Goal: Information Seeking & Learning: Check status

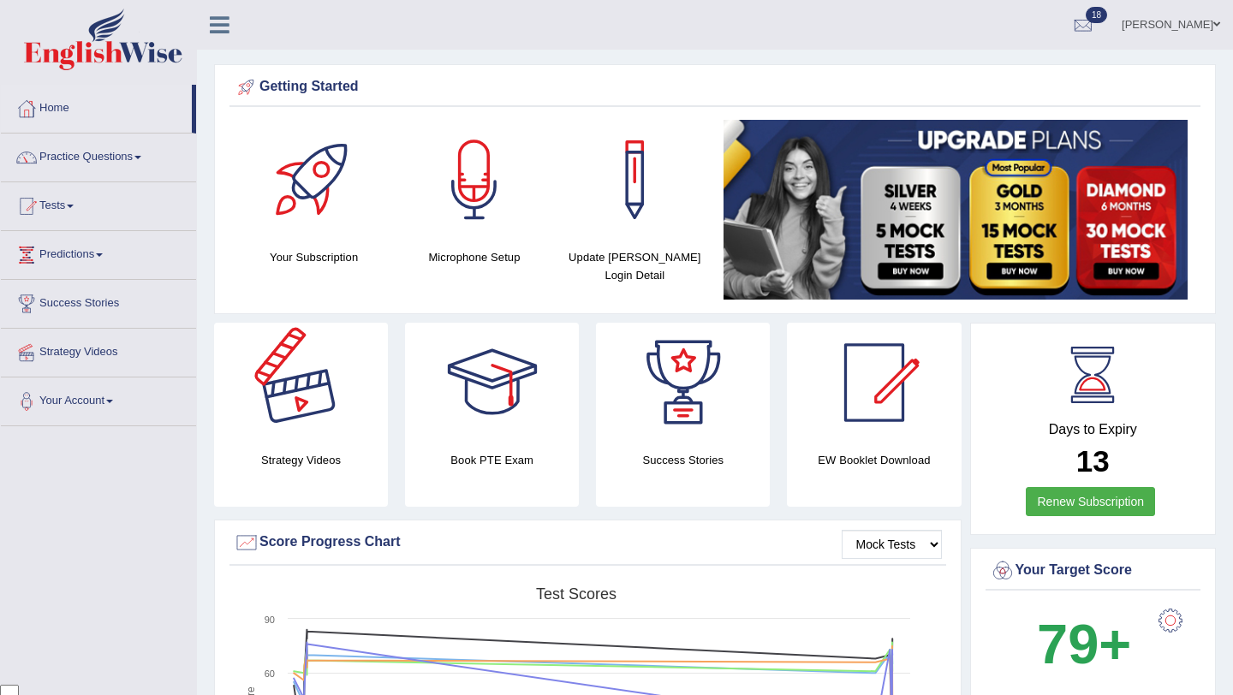
scroll to position [139, 0]
click at [85, 209] on link "Tests" at bounding box center [98, 203] width 195 height 43
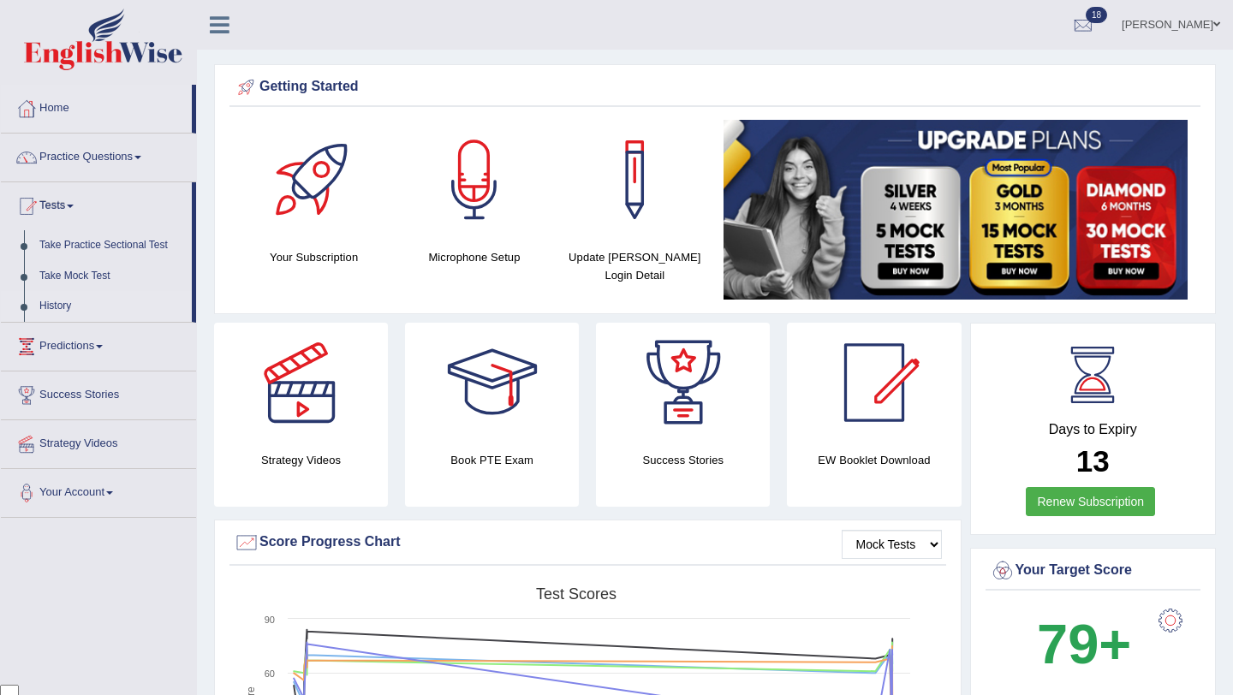
click at [68, 302] on link "History" at bounding box center [112, 306] width 160 height 31
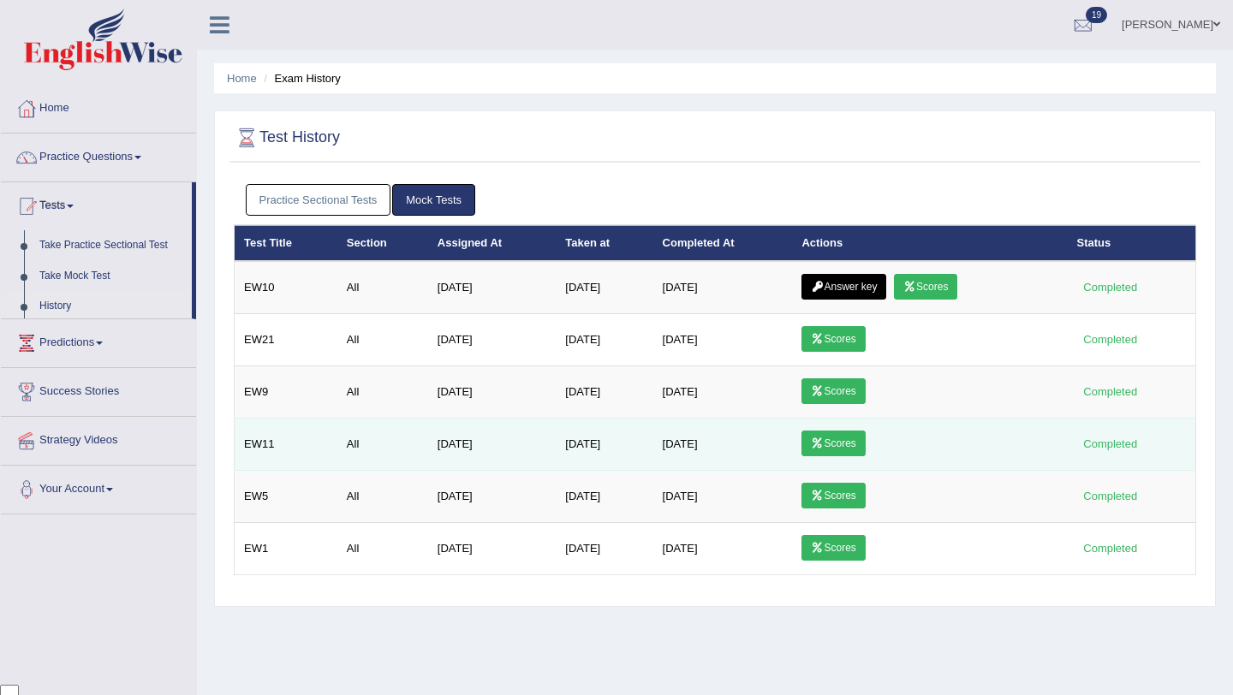
scroll to position [139, 0]
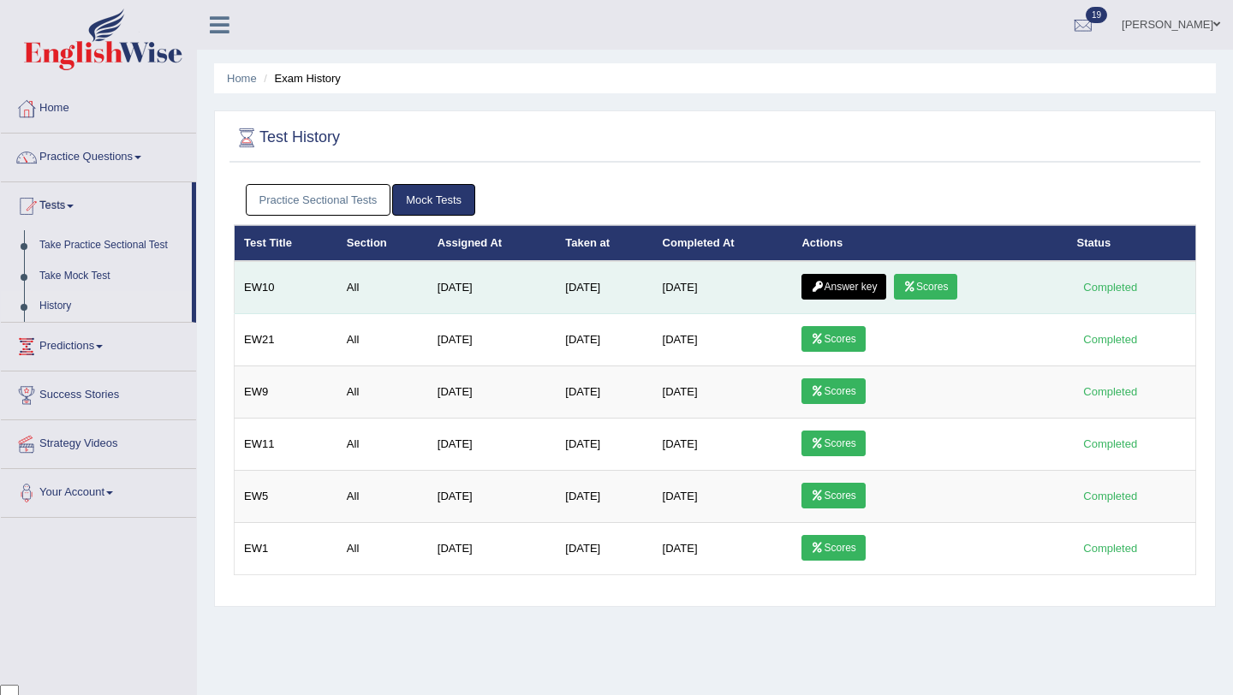
click at [943, 284] on link "Scores" at bounding box center [925, 287] width 63 height 26
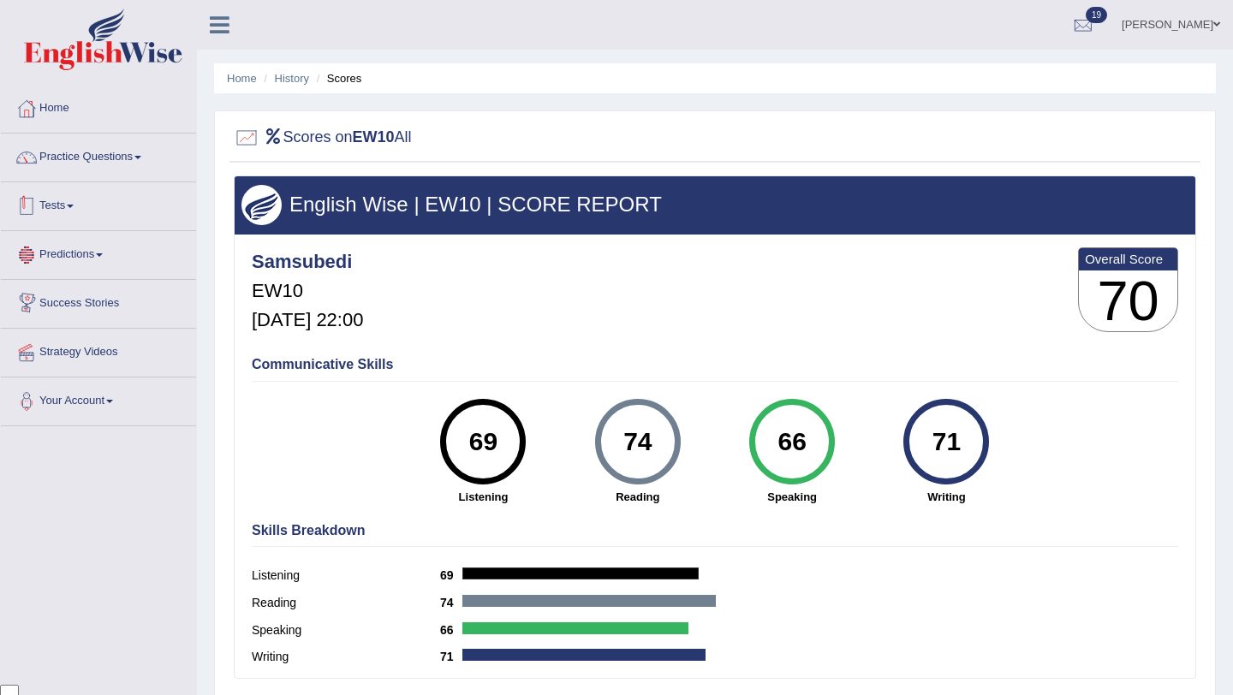
click at [65, 208] on link "Tests" at bounding box center [98, 203] width 195 height 43
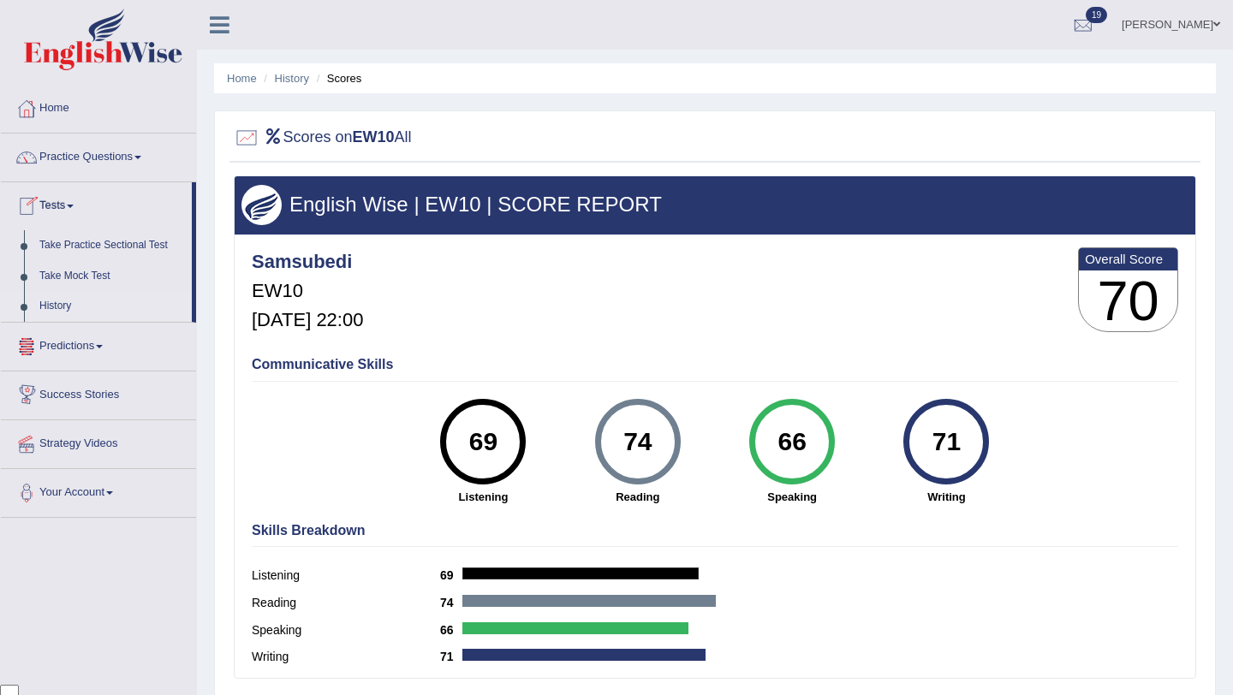
click at [63, 307] on link "History" at bounding box center [112, 306] width 160 height 31
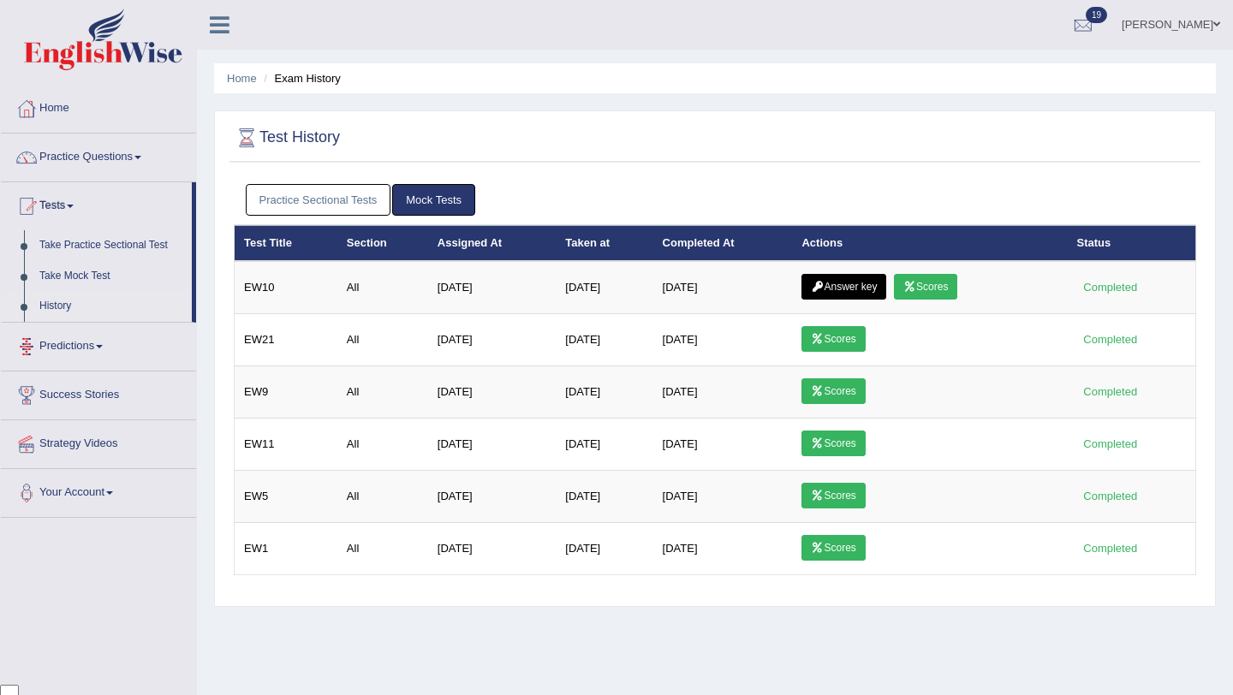
scroll to position [139, 0]
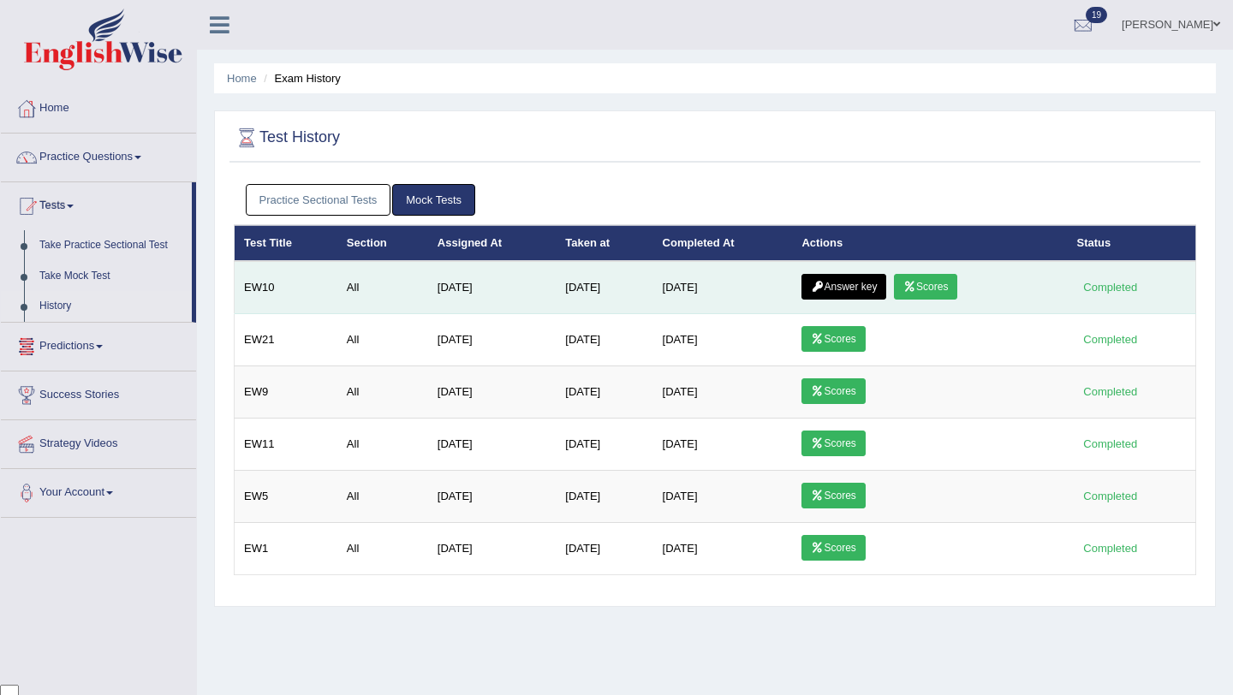
click at [863, 283] on link "Answer key" at bounding box center [843, 287] width 85 height 26
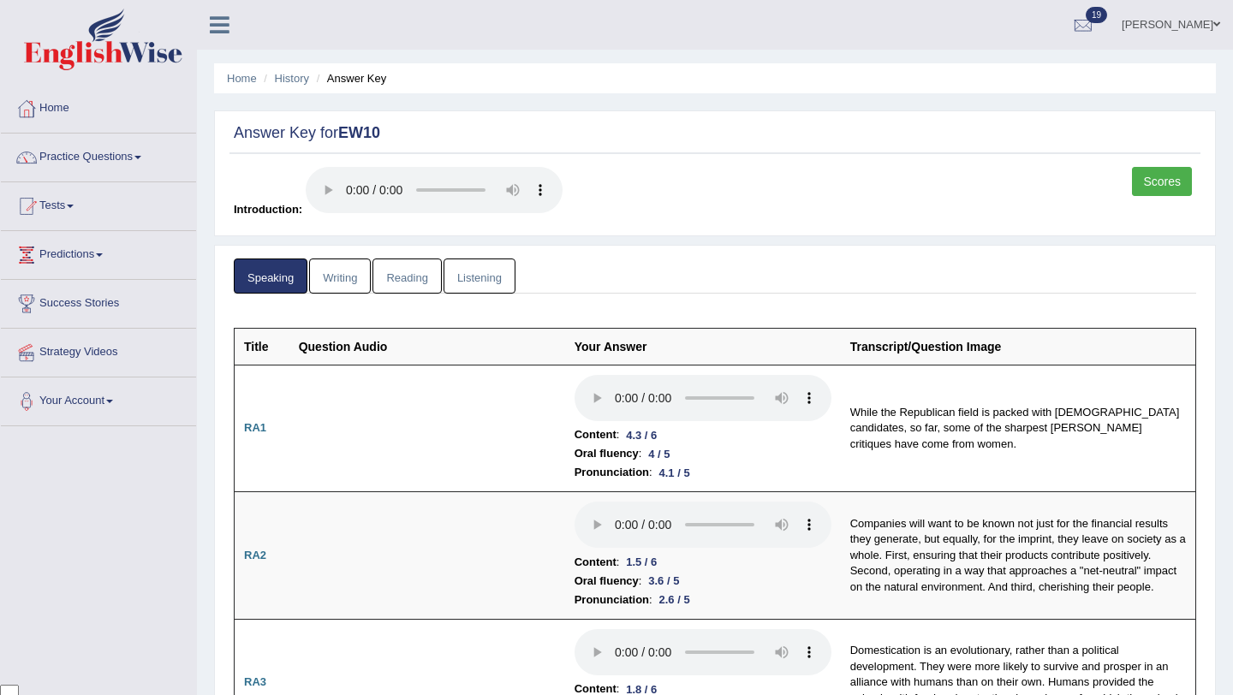
click at [349, 281] on link "Writing" at bounding box center [340, 276] width 62 height 35
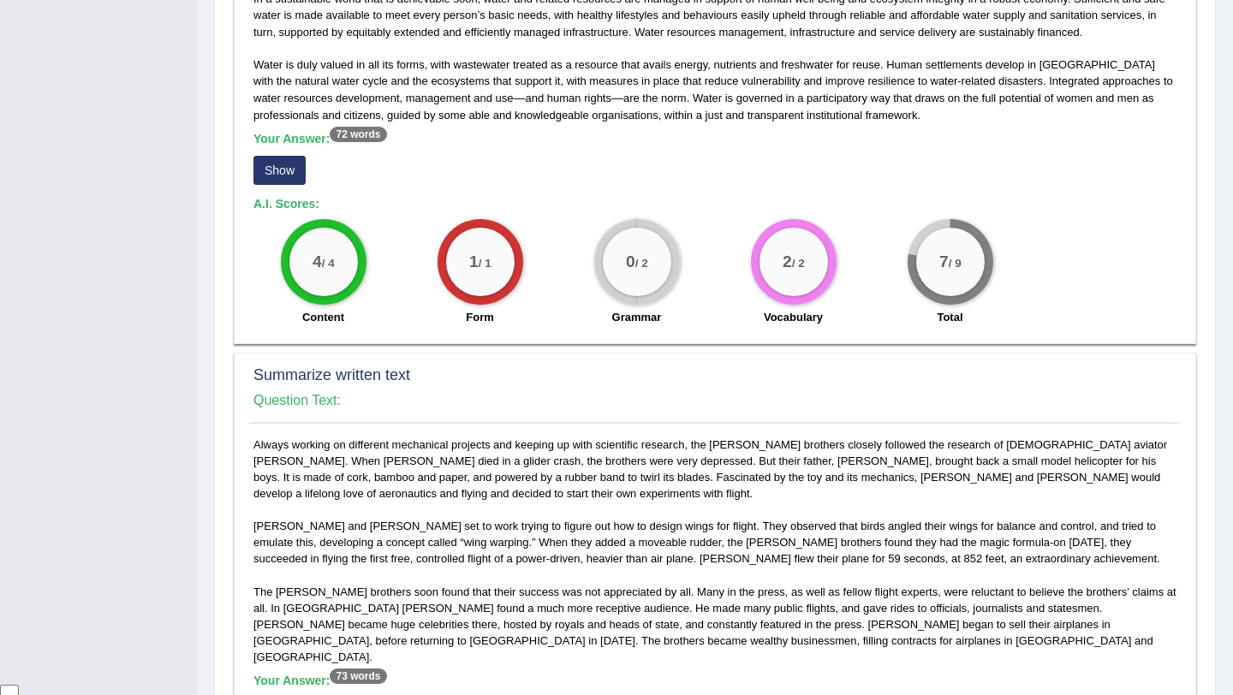
scroll to position [418, 0]
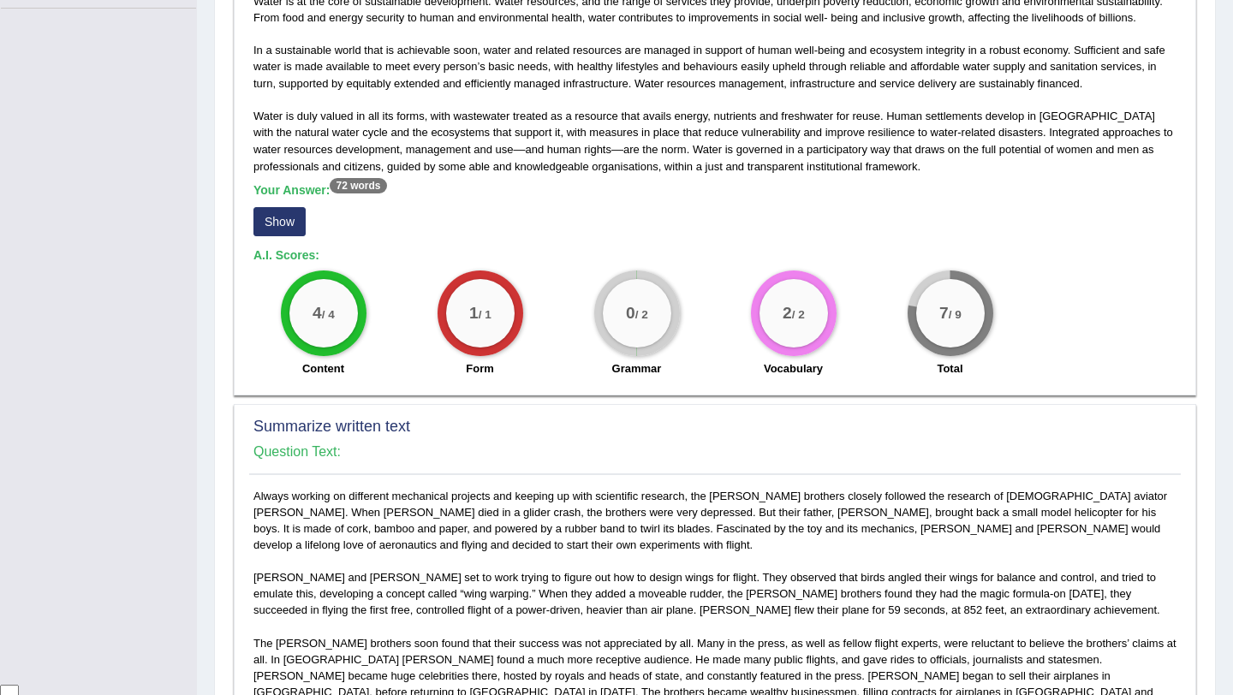
click at [281, 217] on button "Show" at bounding box center [279, 221] width 52 height 29
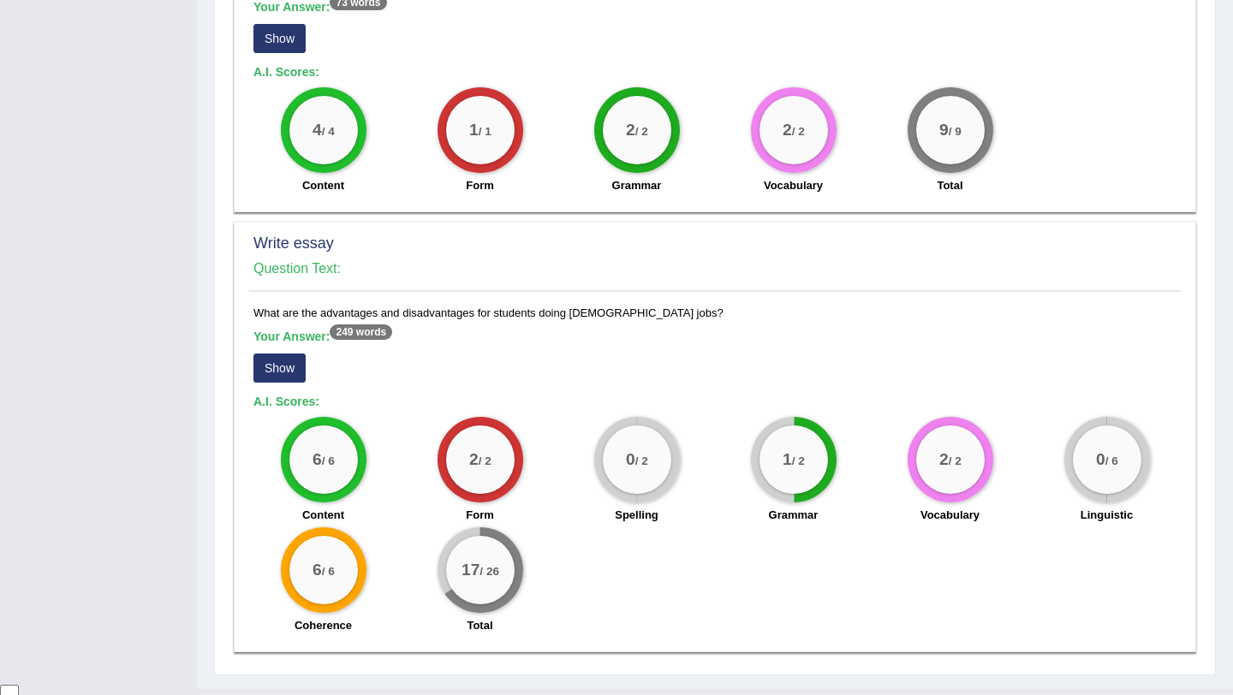
scroll to position [1180, 0]
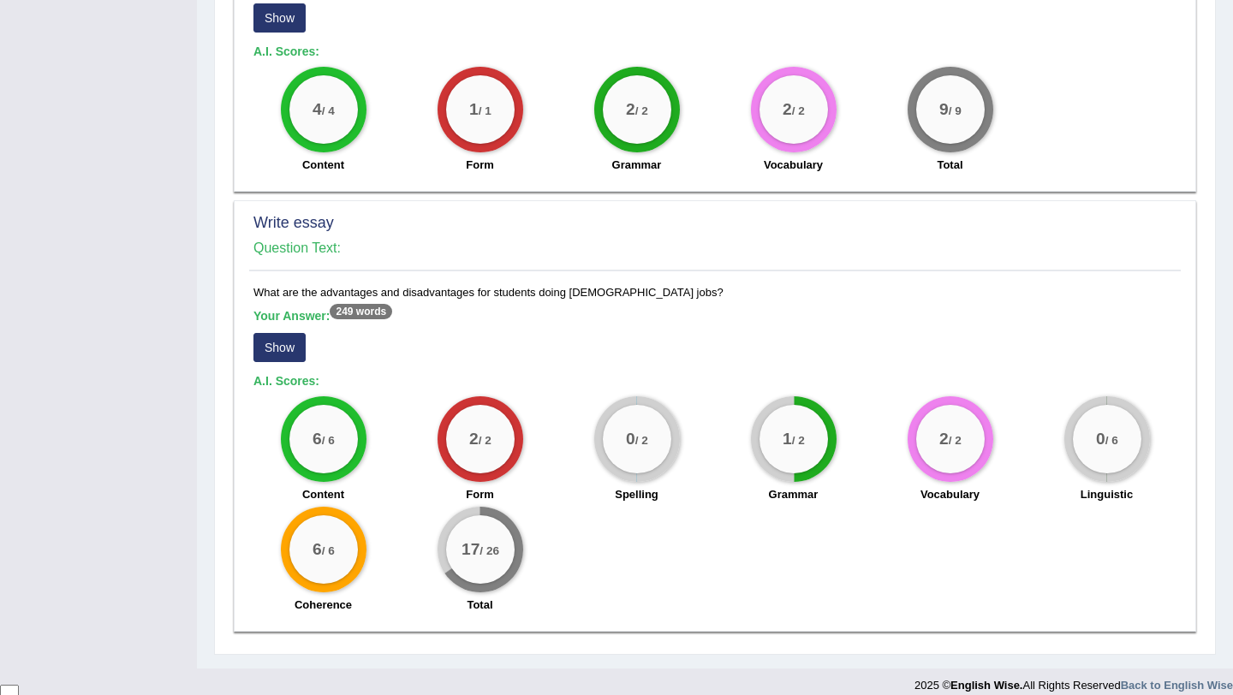
click at [264, 337] on button "Show" at bounding box center [279, 347] width 52 height 29
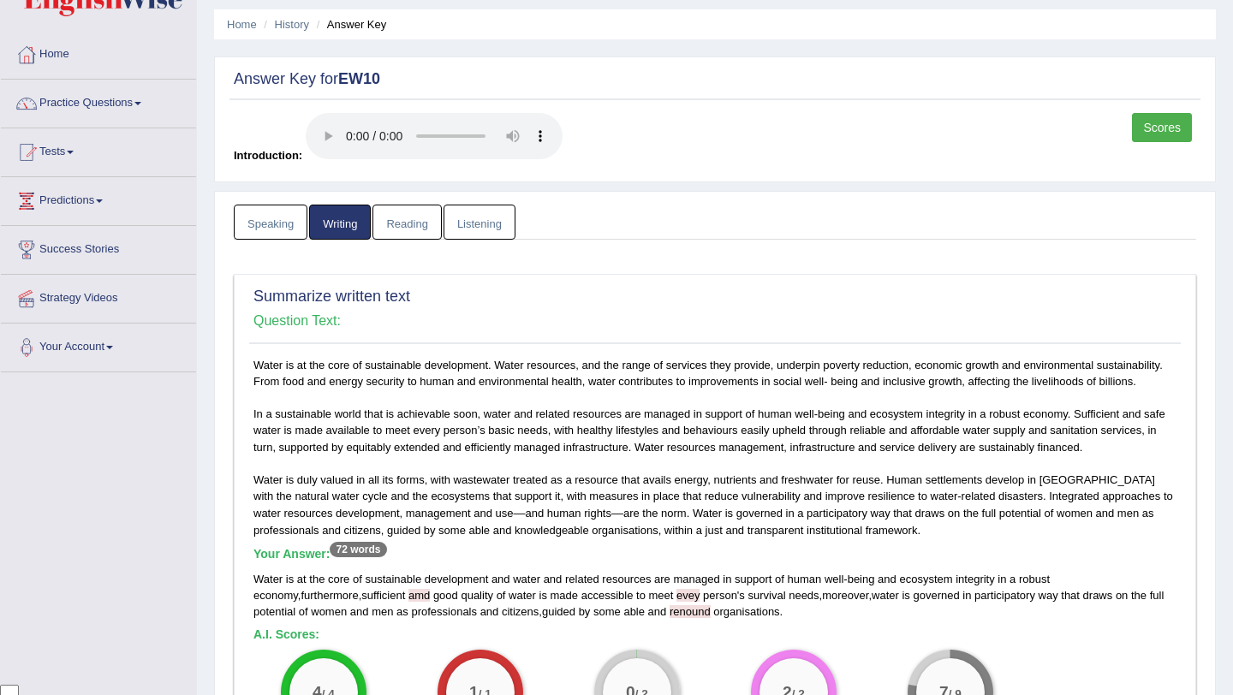
scroll to position [0, 0]
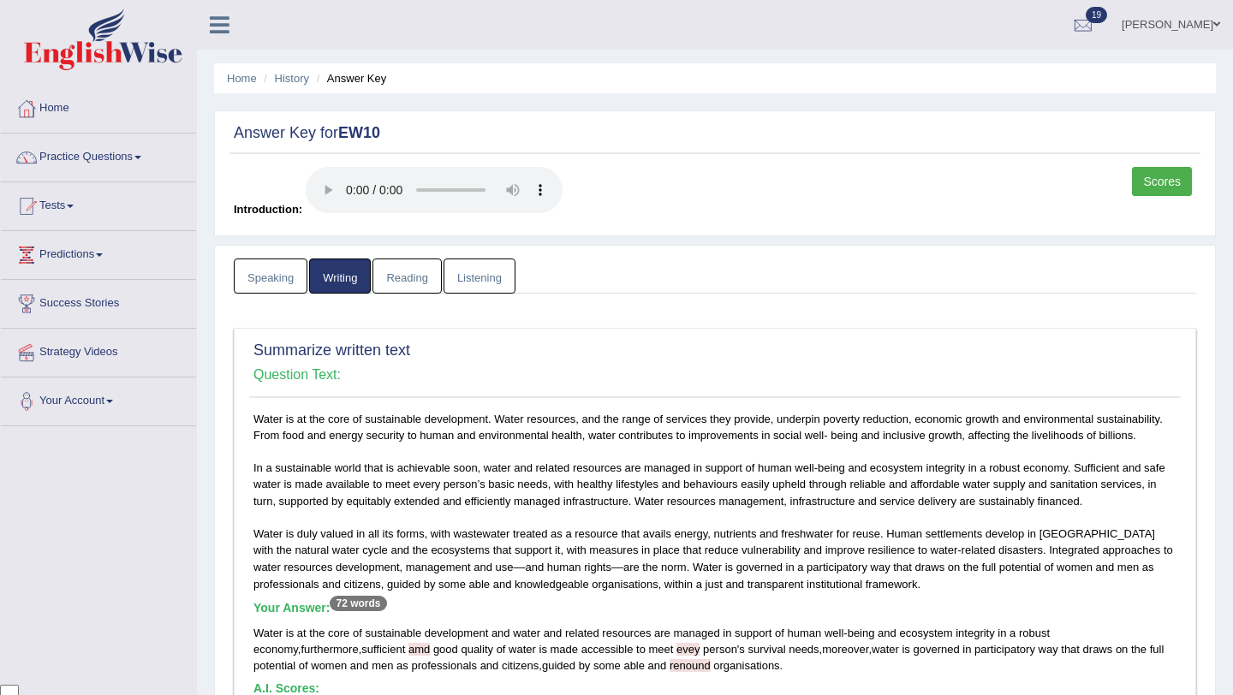
click at [408, 277] on link "Reading" at bounding box center [406, 276] width 68 height 35
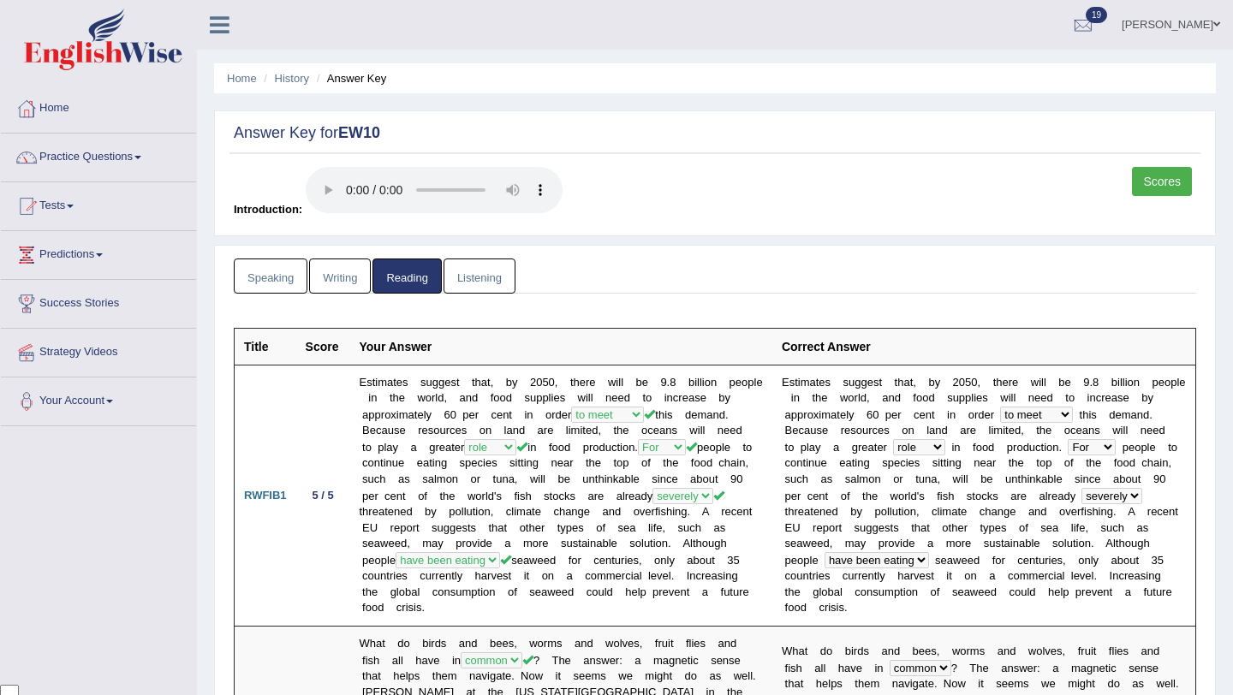
click at [482, 286] on link "Listening" at bounding box center [480, 276] width 72 height 35
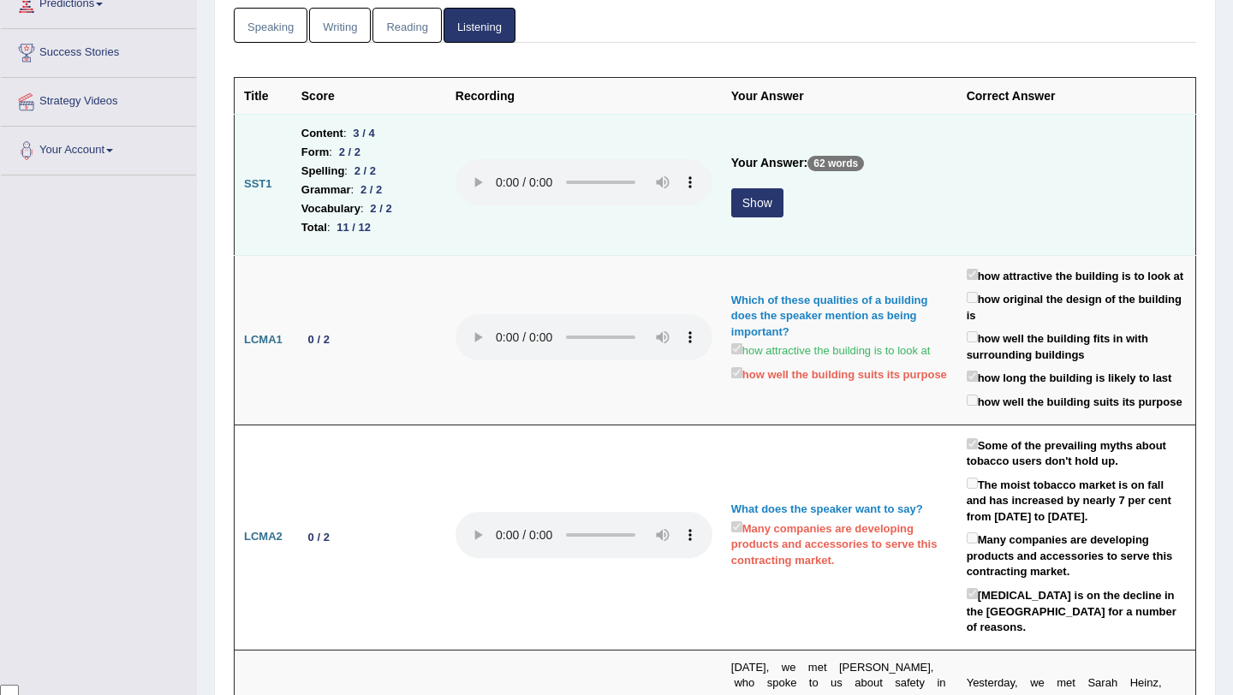
scroll to position [275, 0]
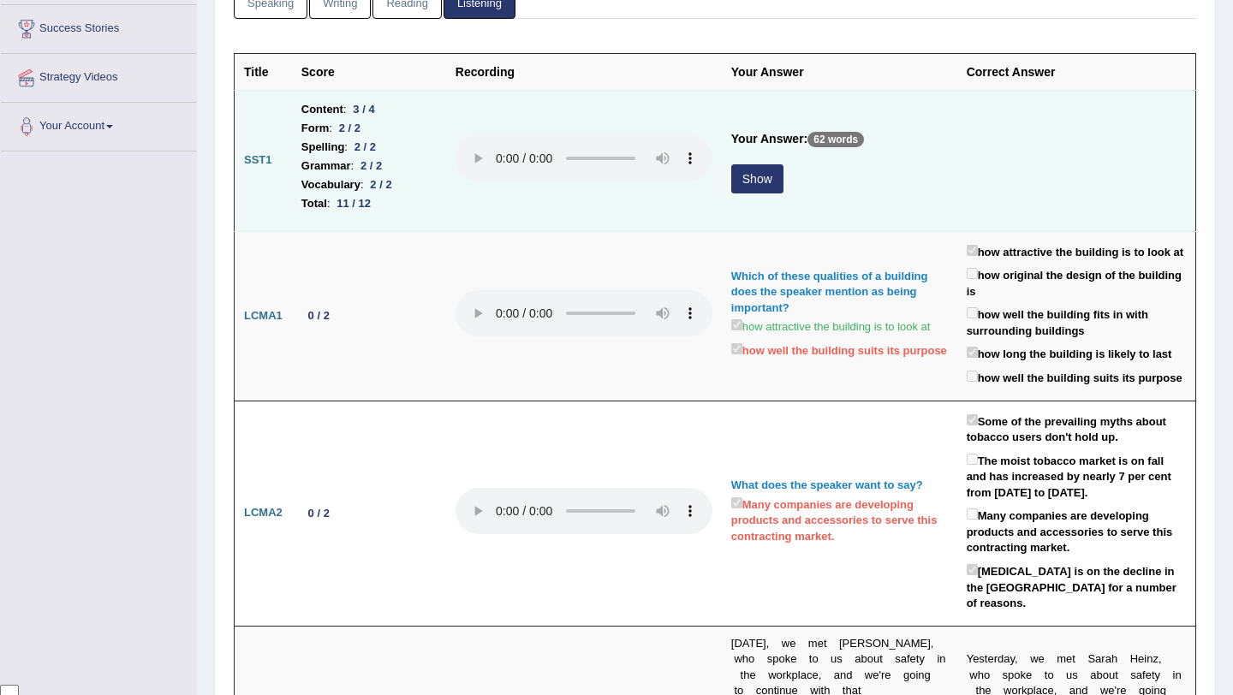
click at [768, 185] on button "Show" at bounding box center [757, 178] width 52 height 29
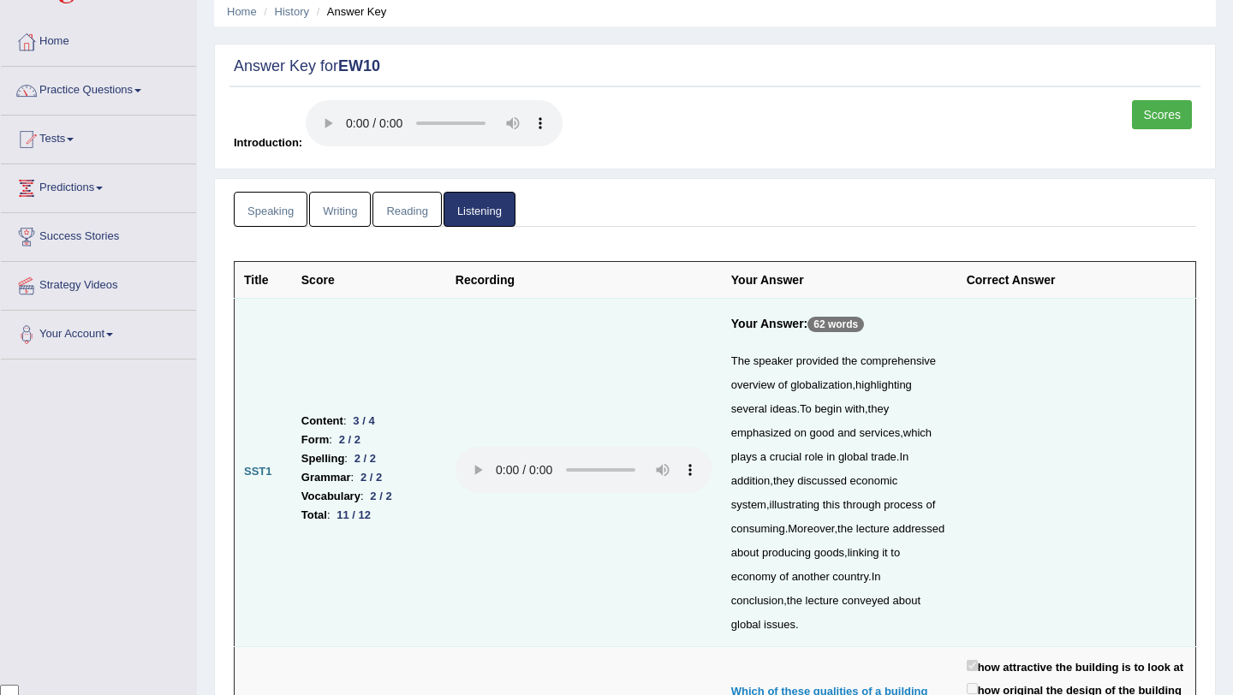
scroll to position [0, 0]
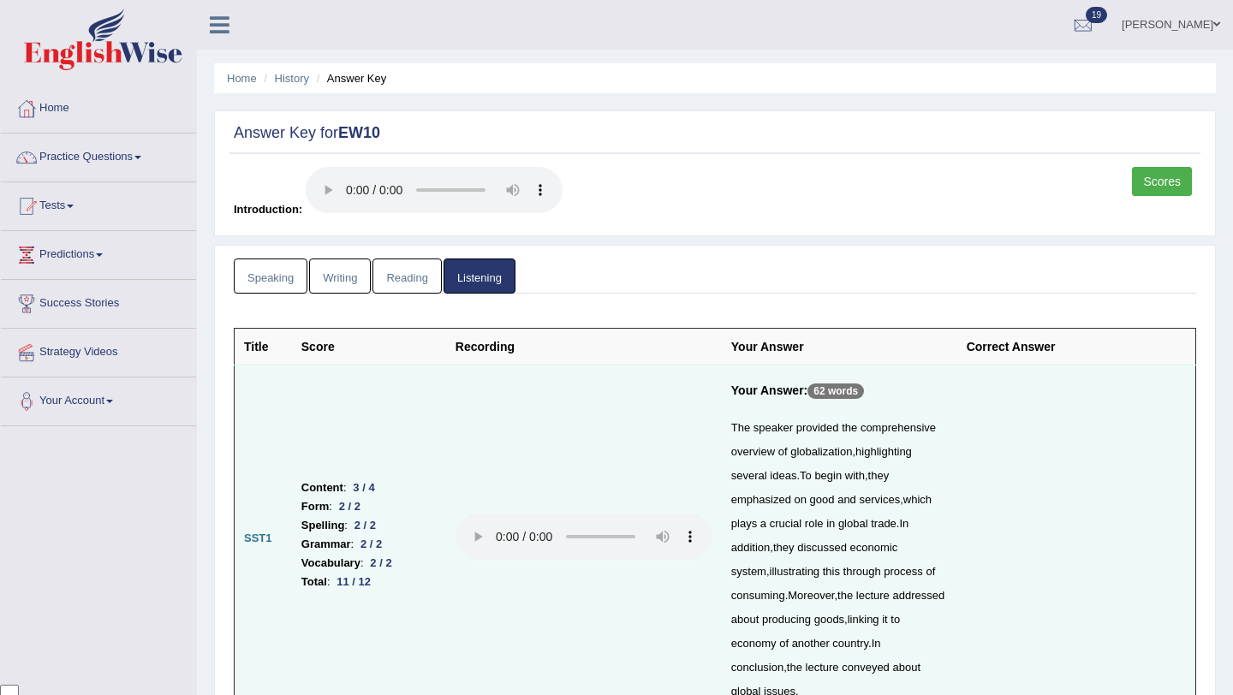
click at [1152, 182] on link "Scores" at bounding box center [1162, 181] width 60 height 29
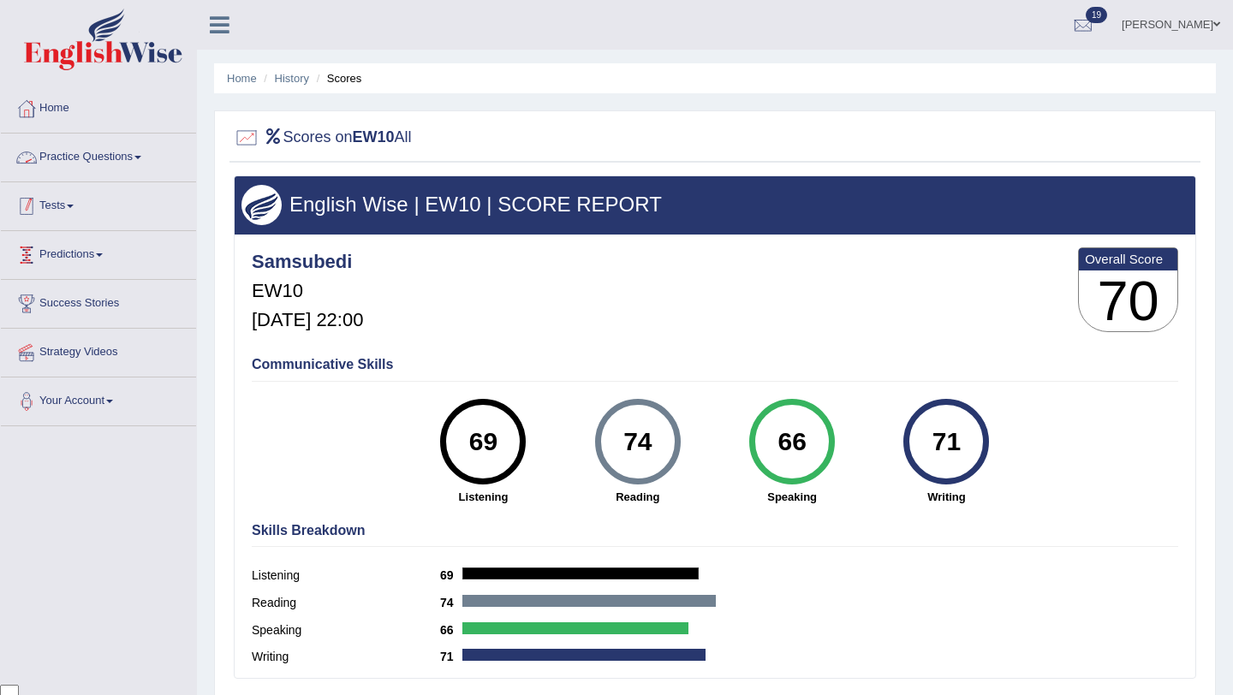
click at [82, 220] on link "Tests" at bounding box center [98, 203] width 195 height 43
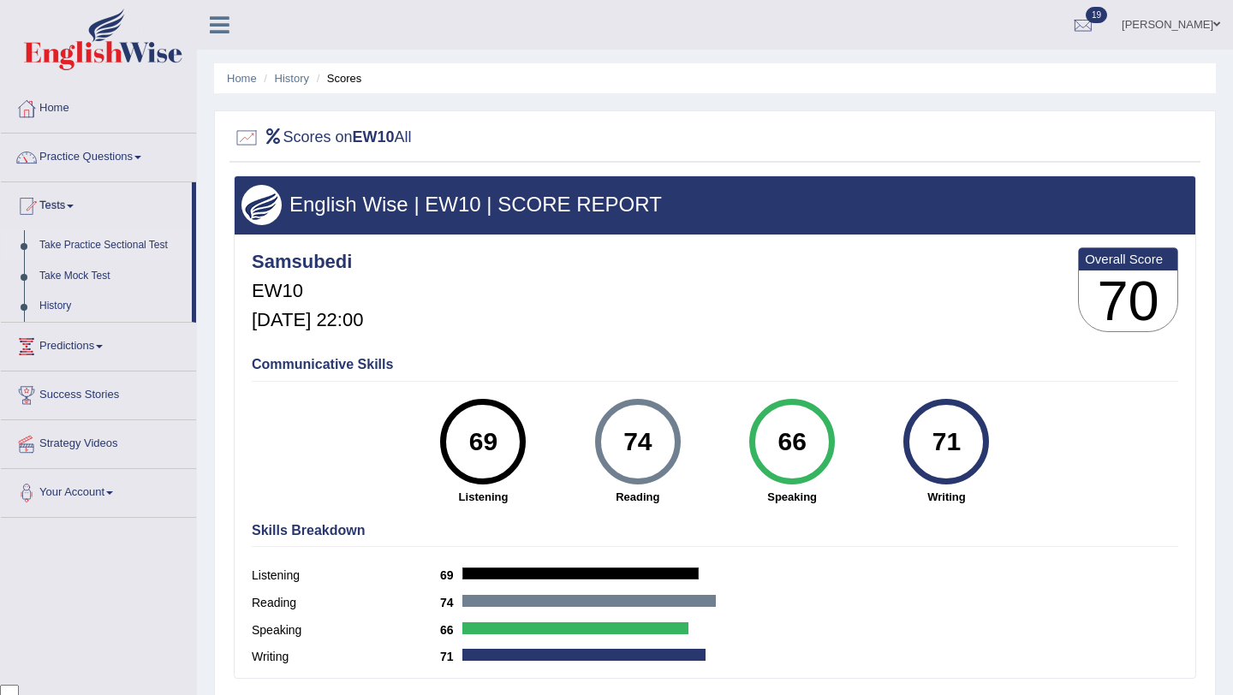
click at [104, 247] on link "Take Practice Sectional Test" at bounding box center [112, 245] width 160 height 31
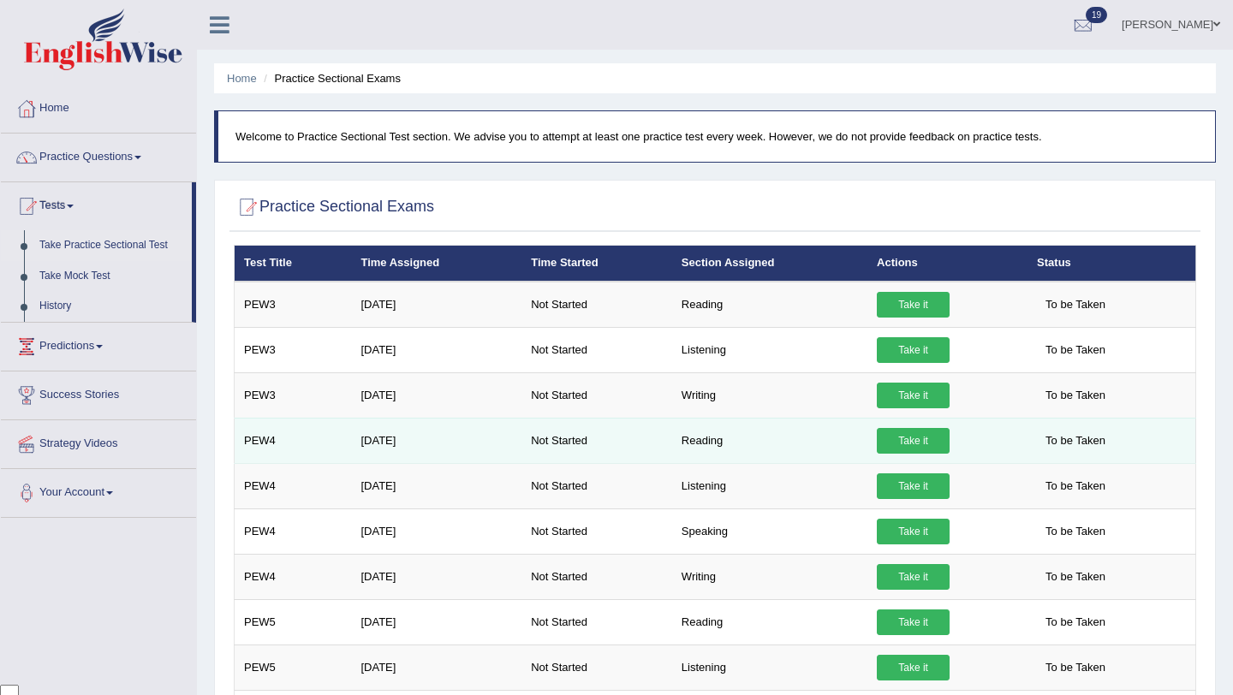
scroll to position [139, 0]
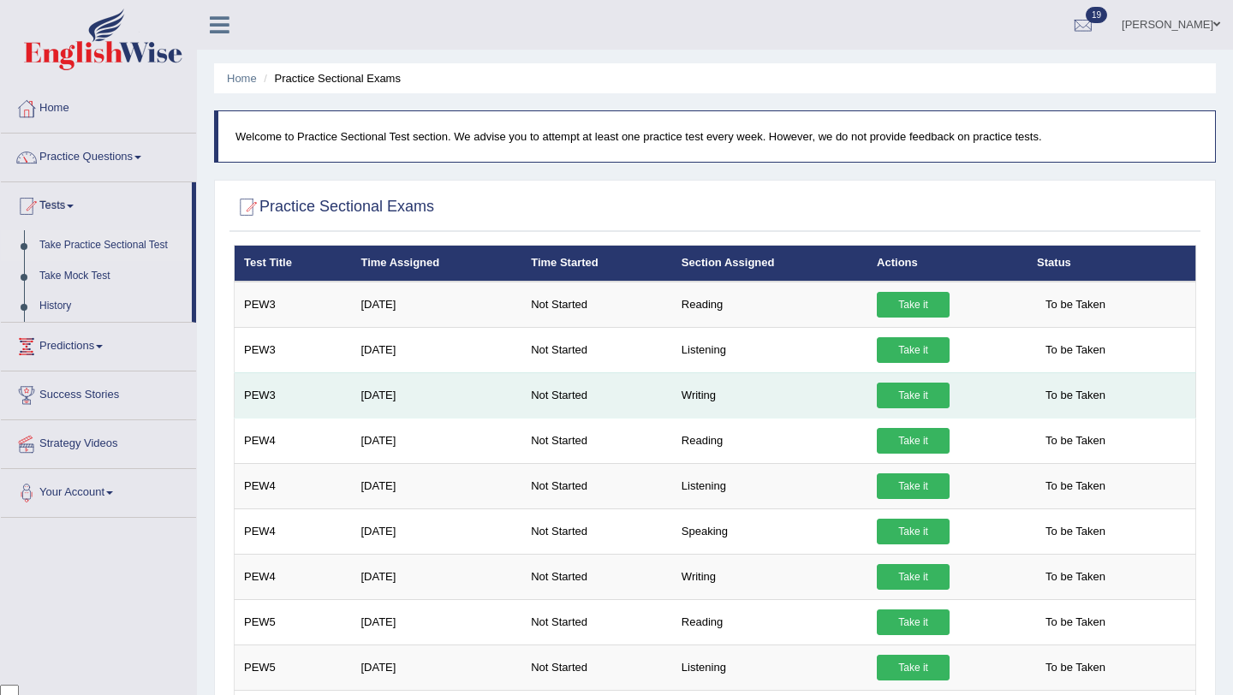
click at [898, 403] on link "Take it" at bounding box center [913, 396] width 73 height 26
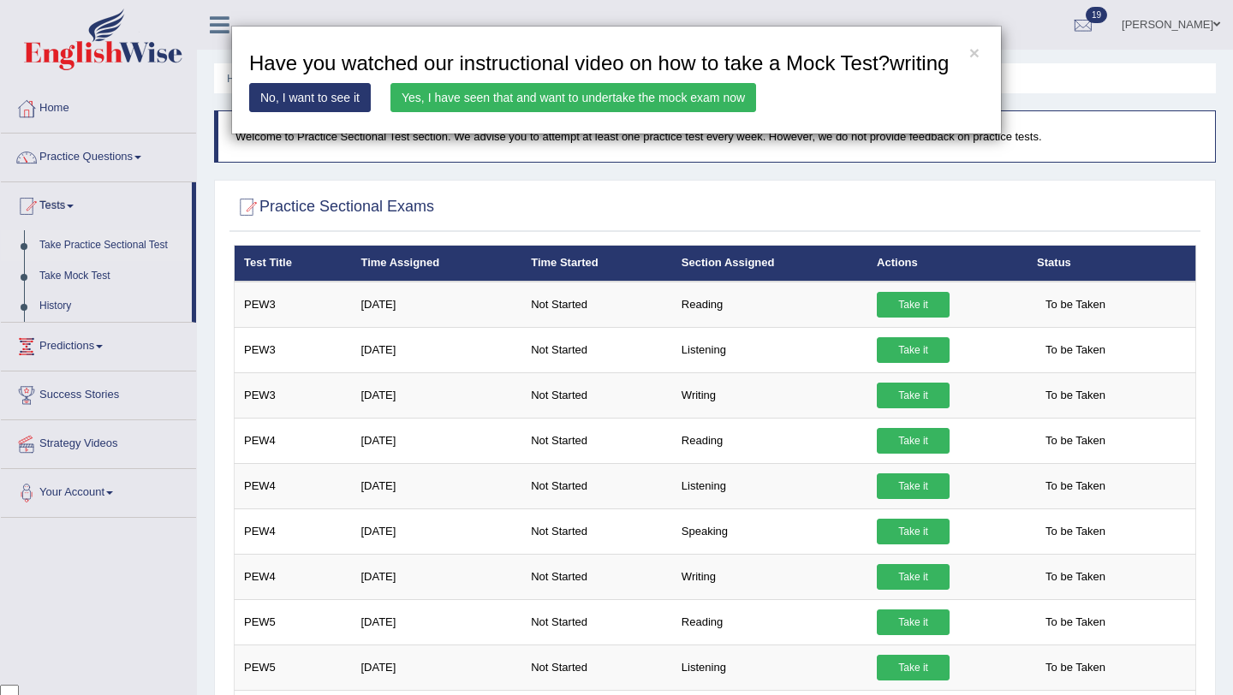
click at [702, 112] on link "Yes, I have seen that and want to undertake the mock exam now" at bounding box center [573, 97] width 366 height 29
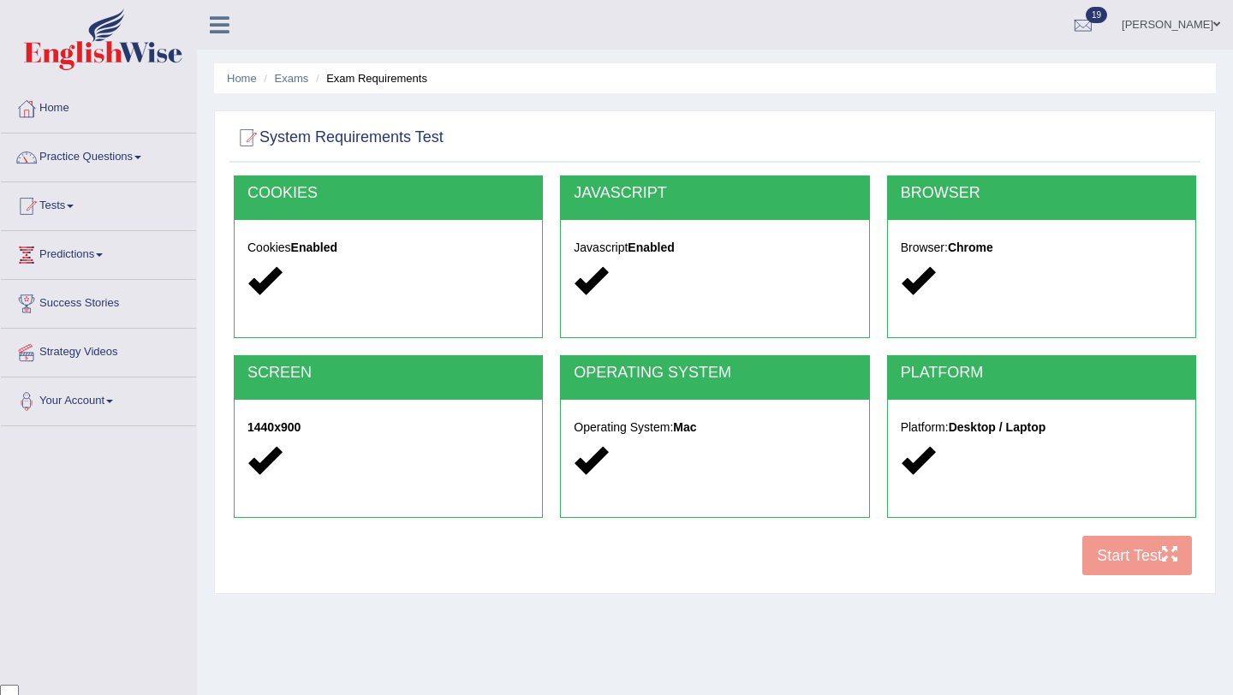
scroll to position [139, 0]
click at [1152, 560] on button "Start Test" at bounding box center [1137, 555] width 110 height 39
